Goal: Obtain resource: Download file/media

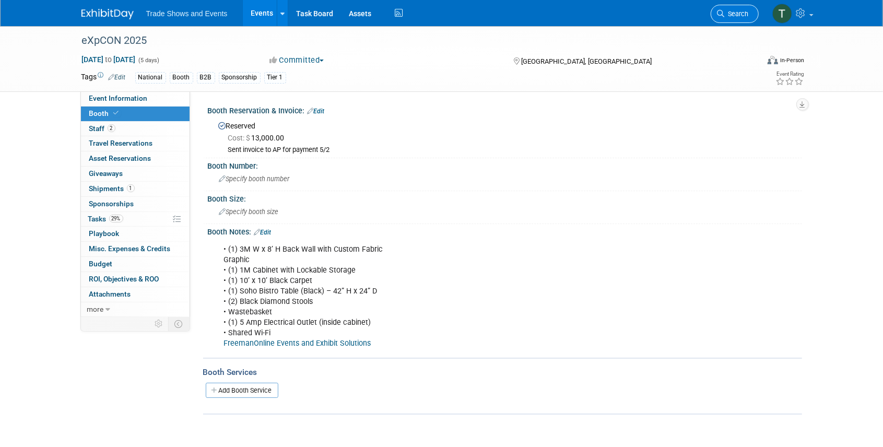
click at [728, 10] on span "Search" at bounding box center [736, 14] width 24 height 8
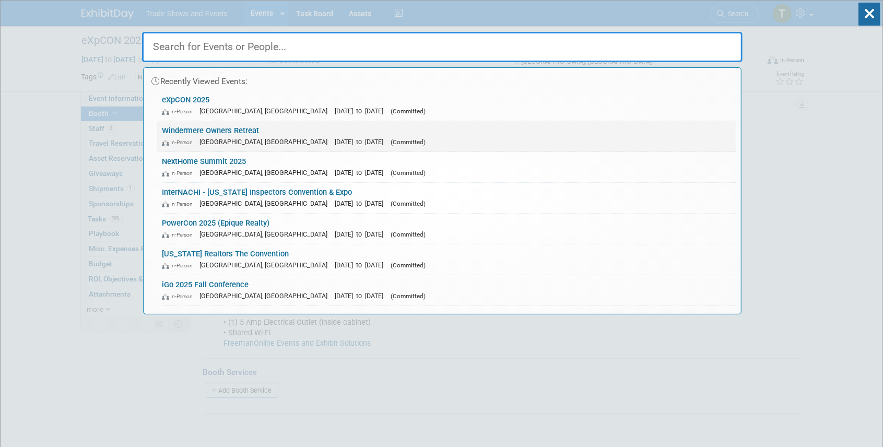
click at [236, 130] on link "Windermere Owners Retreat In-Person [GEOGRAPHIC_DATA], [GEOGRAPHIC_DATA] [DATE]…" at bounding box center [446, 136] width 579 height 30
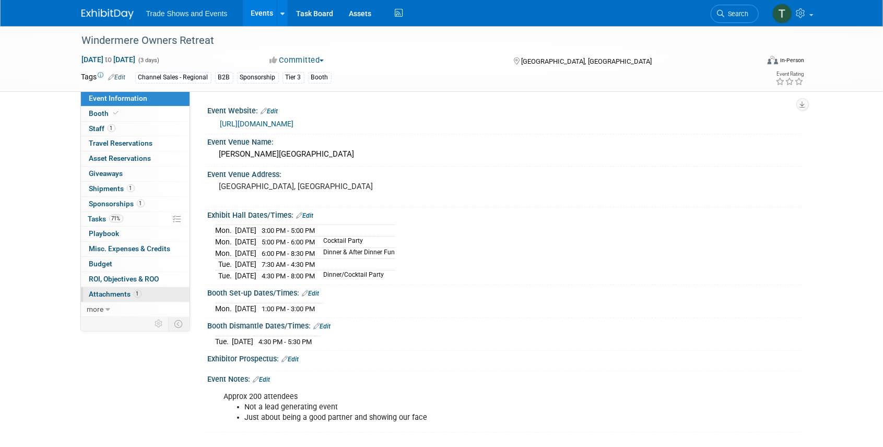
click at [111, 291] on span "Attachments 1" at bounding box center [115, 294] width 52 height 8
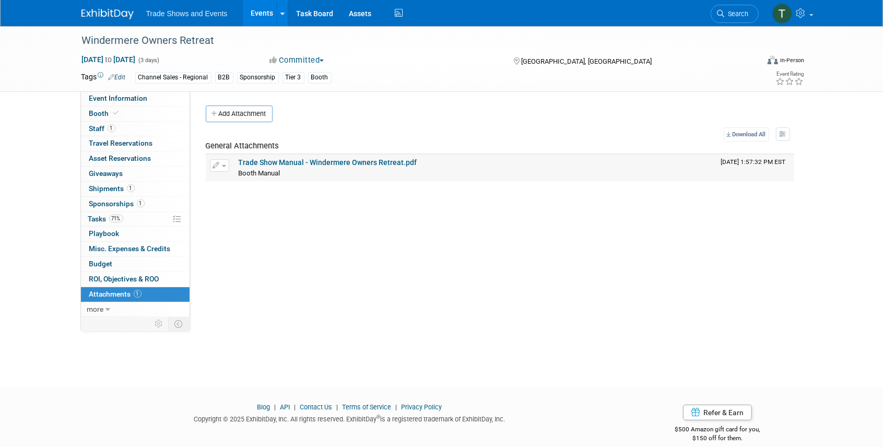
click at [322, 160] on link "Trade Show Manual - Windermere Owners Retreat.pdf" at bounding box center [328, 162] width 179 height 8
click at [113, 98] on span "Event Information" at bounding box center [118, 98] width 58 height 8
